Goal: Task Accomplishment & Management: Complete application form

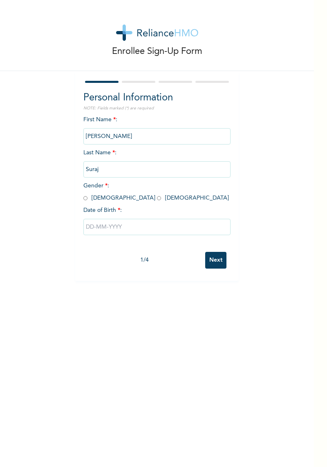
click at [168, 225] on input "text" at bounding box center [156, 227] width 147 height 16
select select "7"
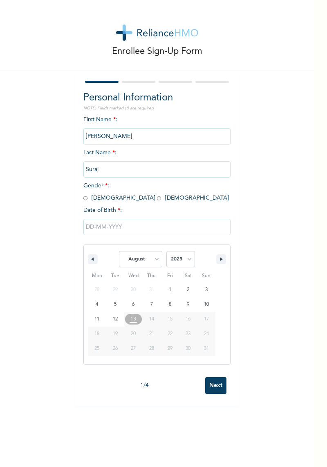
click at [185, 259] on select "2025 2024 2023 2022 2021 2020 2019 2018 2017 2016 2015 2014 2013 2012 2011 2010…" at bounding box center [180, 259] width 29 height 16
select select "1992"
click at [147, 256] on select "January February March April May June July August September October November De…" at bounding box center [140, 259] width 43 height 16
select select "9"
type input "[DATE]"
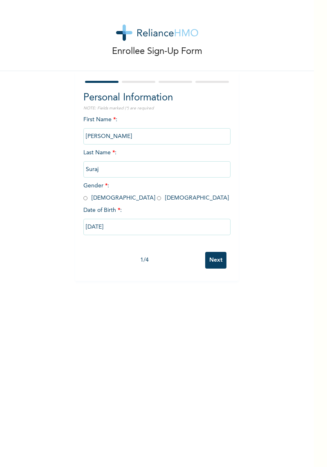
click at [93, 194] on div "First Name * : [PERSON_NAME] Last Name * : Suraj Gender * : [DEMOGRAPHIC_DATA] …" at bounding box center [156, 182] width 147 height 132
click at [92, 197] on span "Gender * : [DEMOGRAPHIC_DATA] [DEMOGRAPHIC_DATA]" at bounding box center [155, 192] width 145 height 18
click at [85, 200] on input "radio" at bounding box center [85, 198] width 4 height 8
radio input "true"
click at [223, 259] on input "Next" at bounding box center [215, 260] width 21 height 17
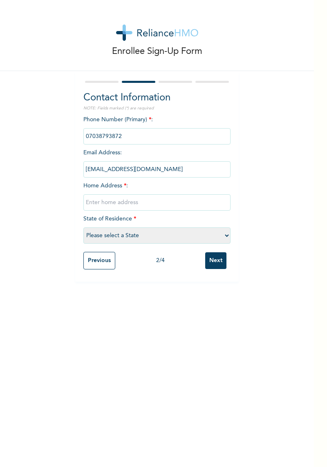
click at [194, 236] on select "Please select a State [PERSON_NAME] (FCT) [PERSON_NAME] Ibom [GEOGRAPHIC_DATA] …" at bounding box center [156, 235] width 147 height 16
select select "20"
click at [164, 204] on input "text" at bounding box center [156, 202] width 147 height 16
type input "No 215 Danbatta Bayan kara"
click at [220, 260] on input "Next" at bounding box center [215, 260] width 21 height 17
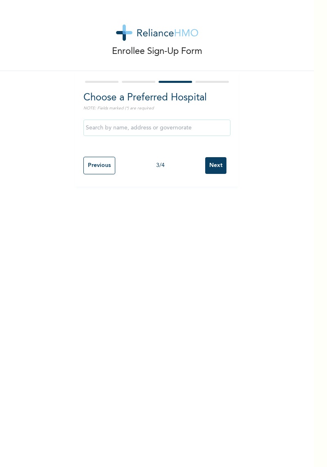
click at [180, 130] on input "text" at bounding box center [156, 128] width 147 height 16
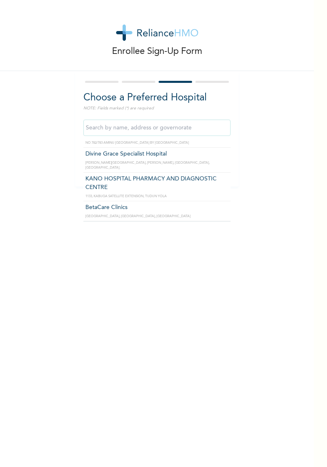
scroll to position [273, 0]
type input "KANO HOSPITAL PHARMACY AND DIAGNOSTIC CENTRE"
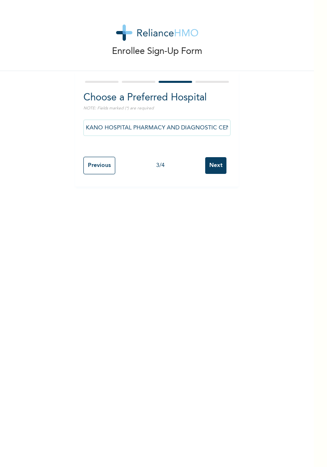
click at [214, 167] on input "Next" at bounding box center [215, 165] width 21 height 17
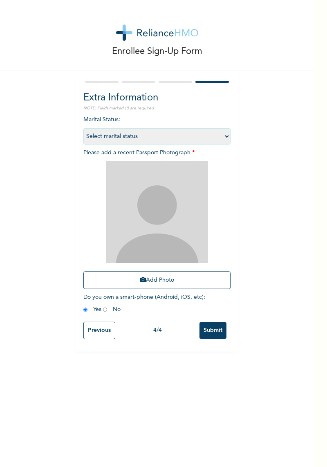
click at [165, 278] on button "Add Photo" at bounding box center [156, 281] width 147 height 18
click at [180, 279] on button "Add Photo" at bounding box center [156, 281] width 147 height 18
click at [167, 273] on button "Add Photo" at bounding box center [156, 281] width 147 height 18
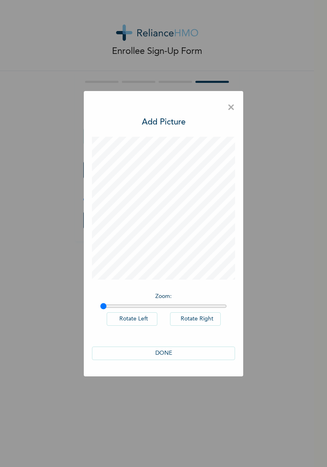
click at [109, 354] on button "DONE" at bounding box center [163, 353] width 143 height 13
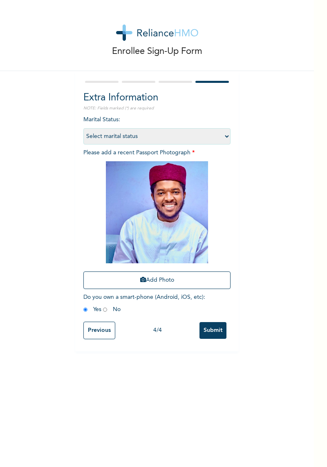
click at [220, 328] on input "Submit" at bounding box center [212, 330] width 27 height 17
